Goal: Browse casually

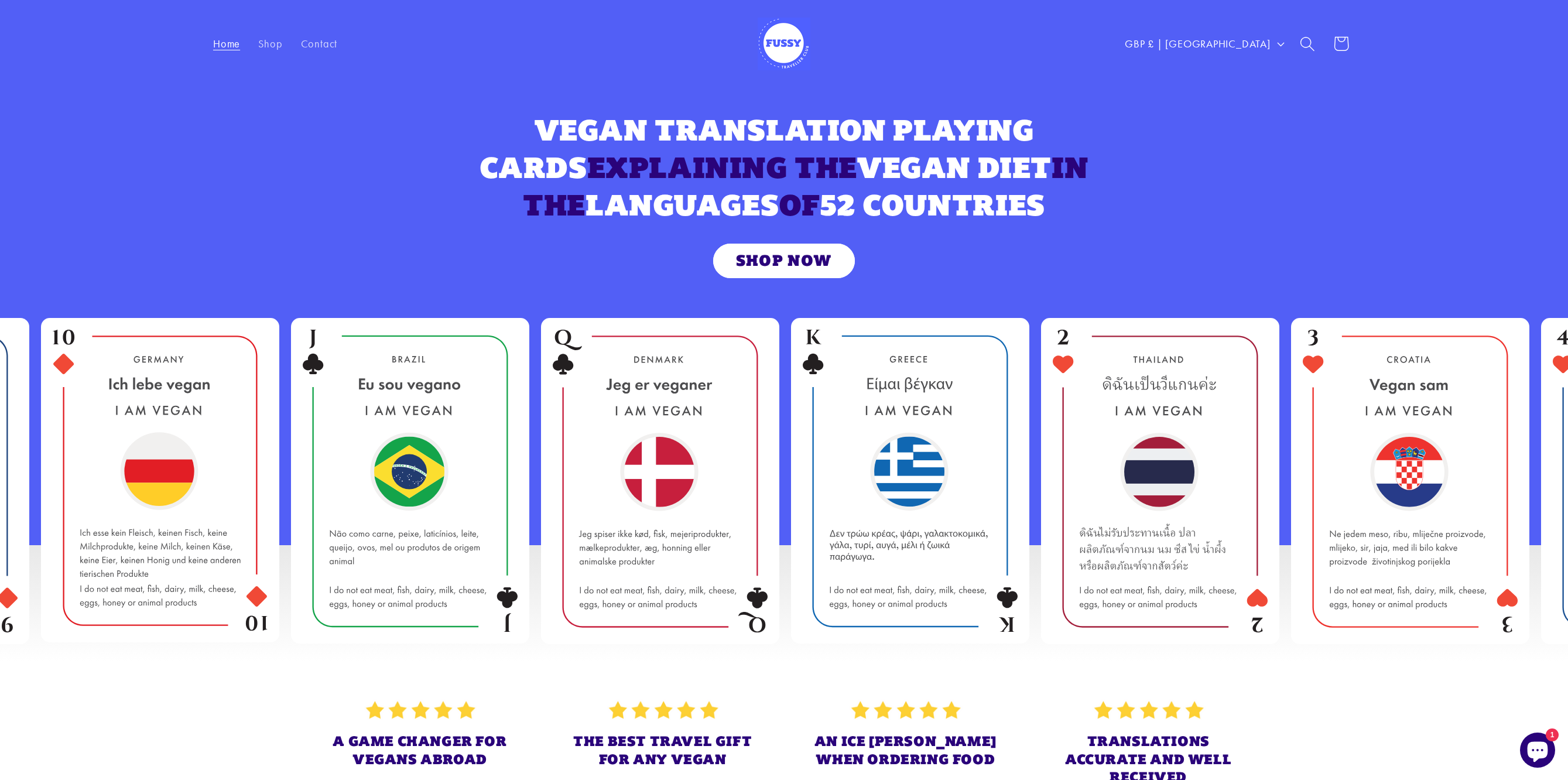
click at [788, 40] on img at bounding box center [784, 44] width 53 height 53
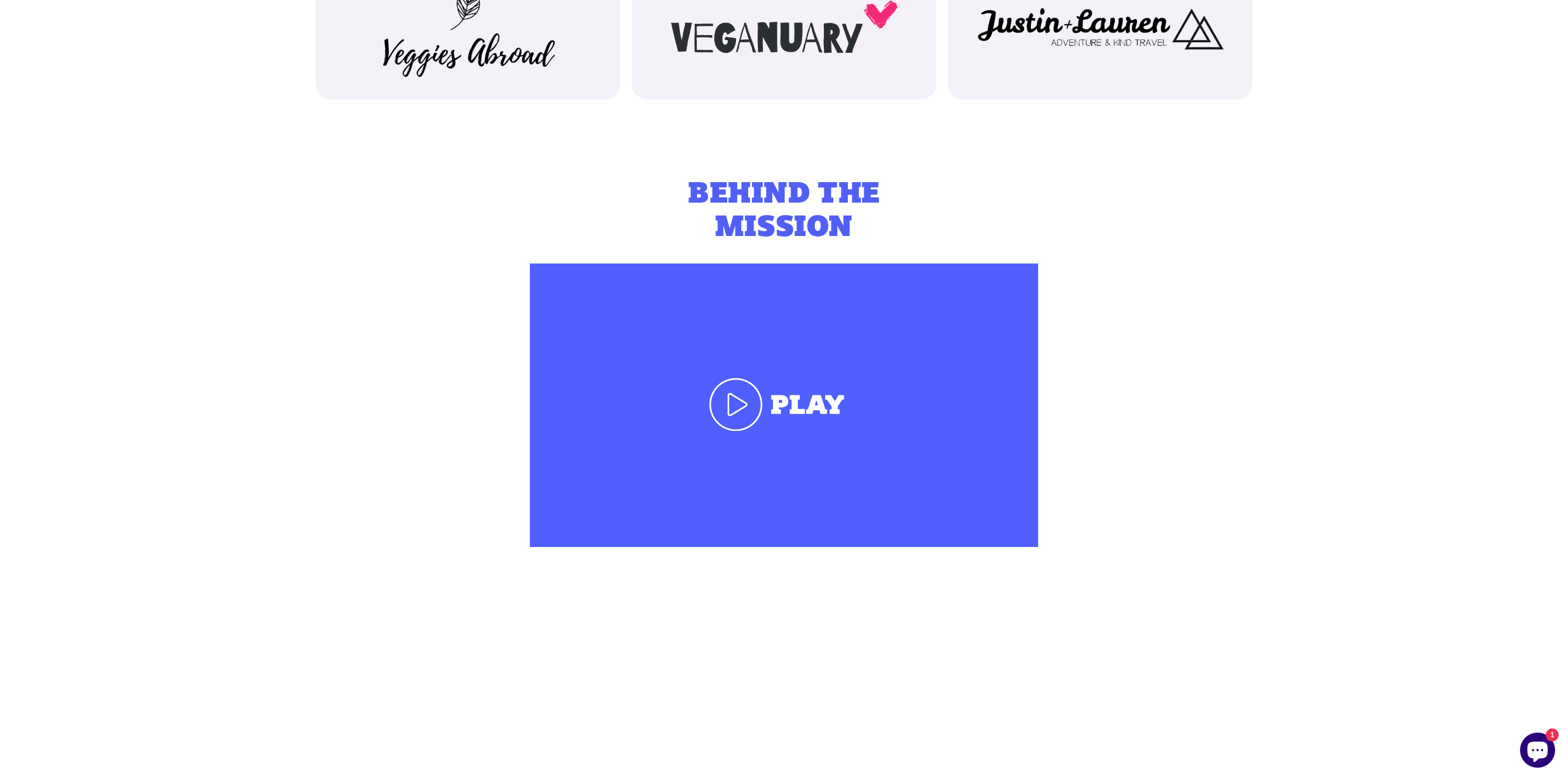
scroll to position [1768, 0]
